Goal: Check status

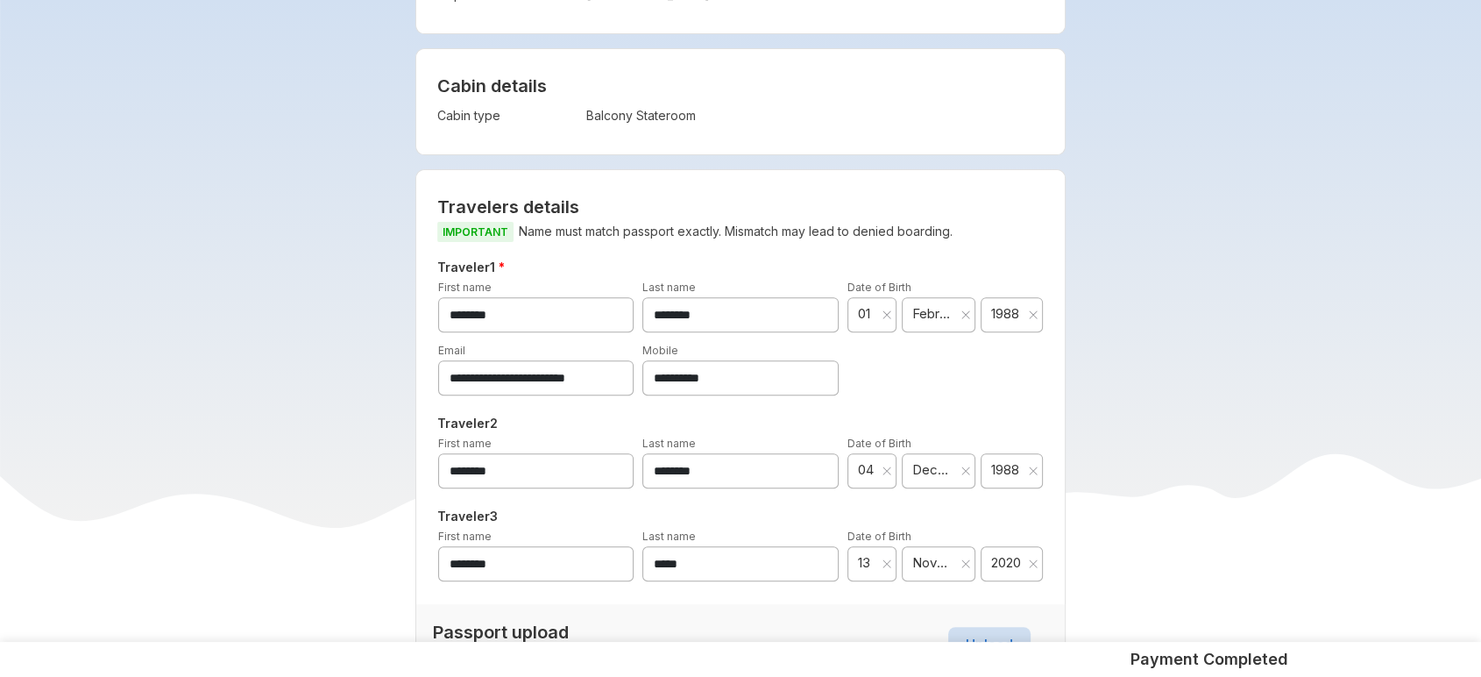
scroll to position [681, 0]
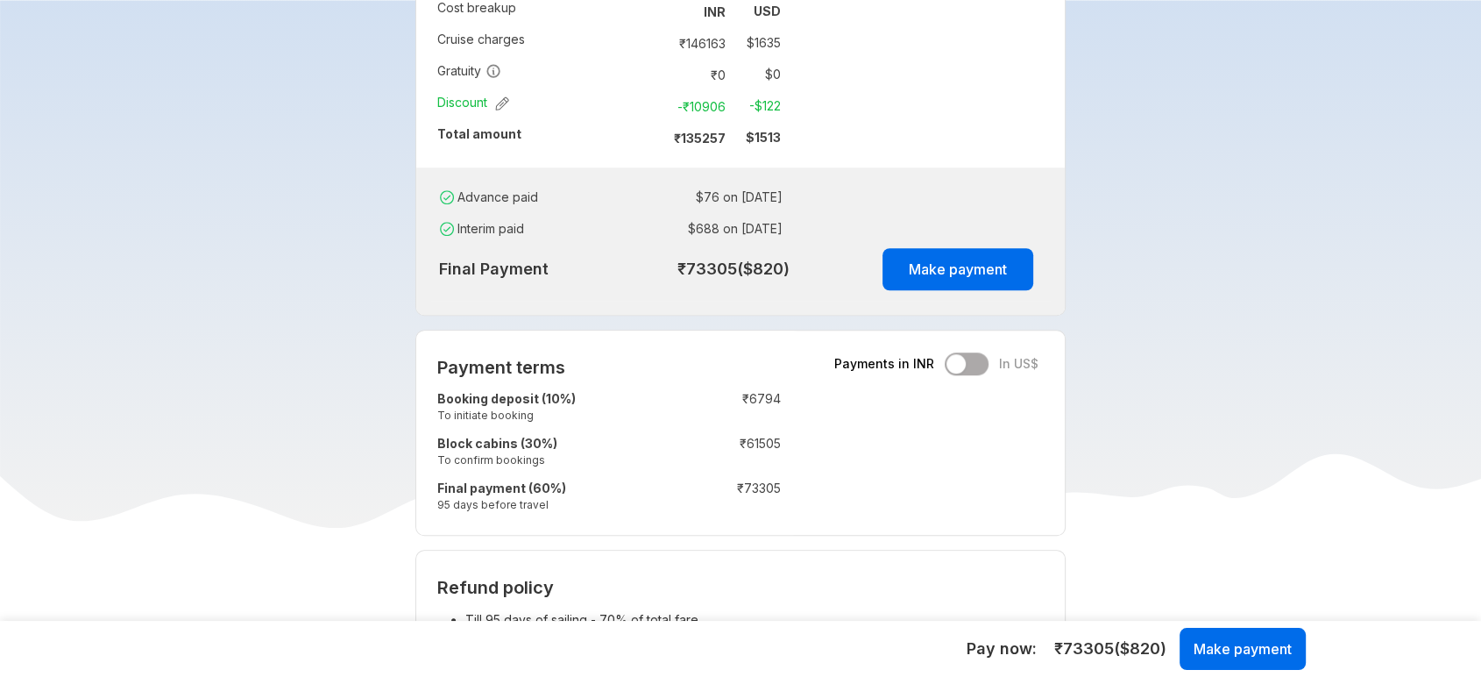
scroll to position [1265, 0]
